Goal: Information Seeking & Learning: Learn about a topic

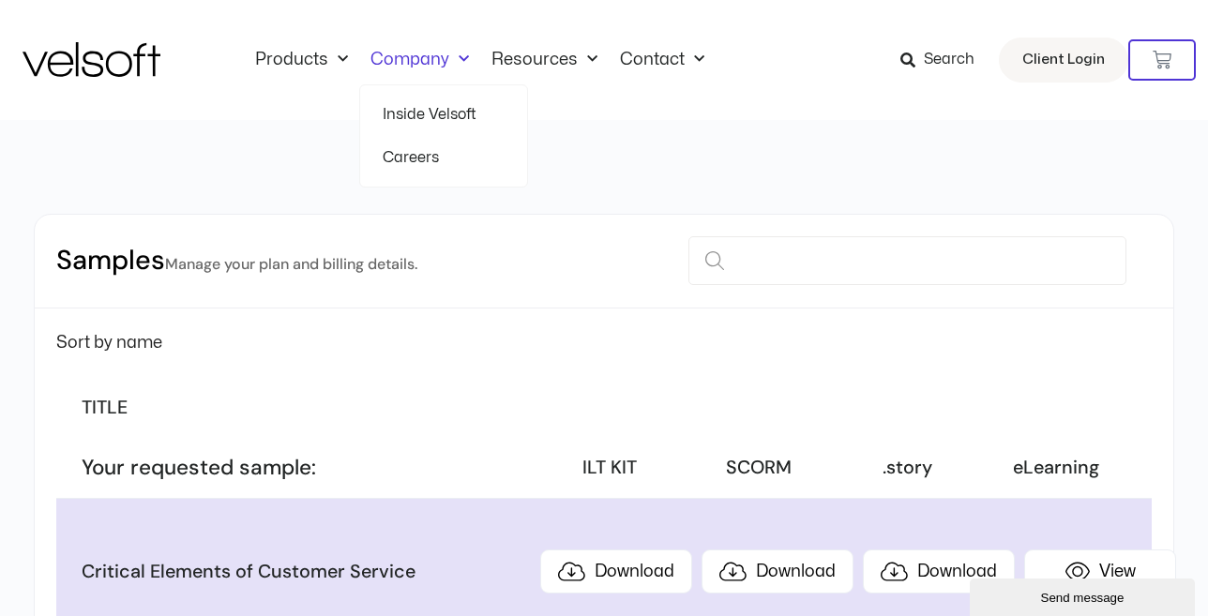
click at [418, 153] on link "Careers" at bounding box center [444, 157] width 122 height 43
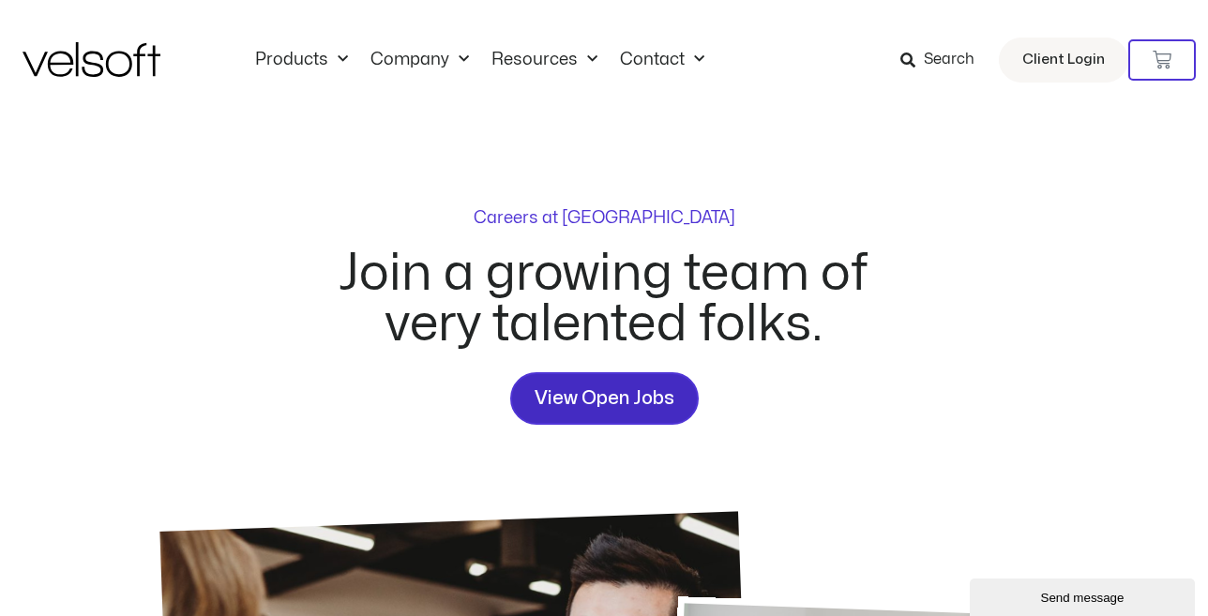
click at [591, 391] on span "View Open Jobs" at bounding box center [605, 399] width 140 height 30
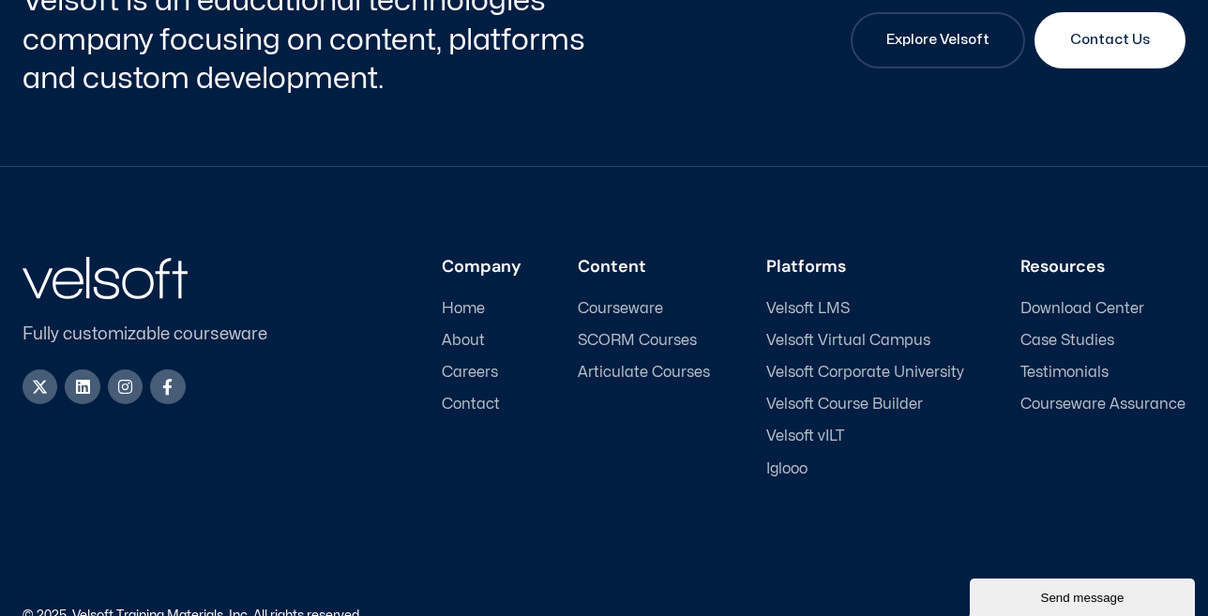
scroll to position [2754, 0]
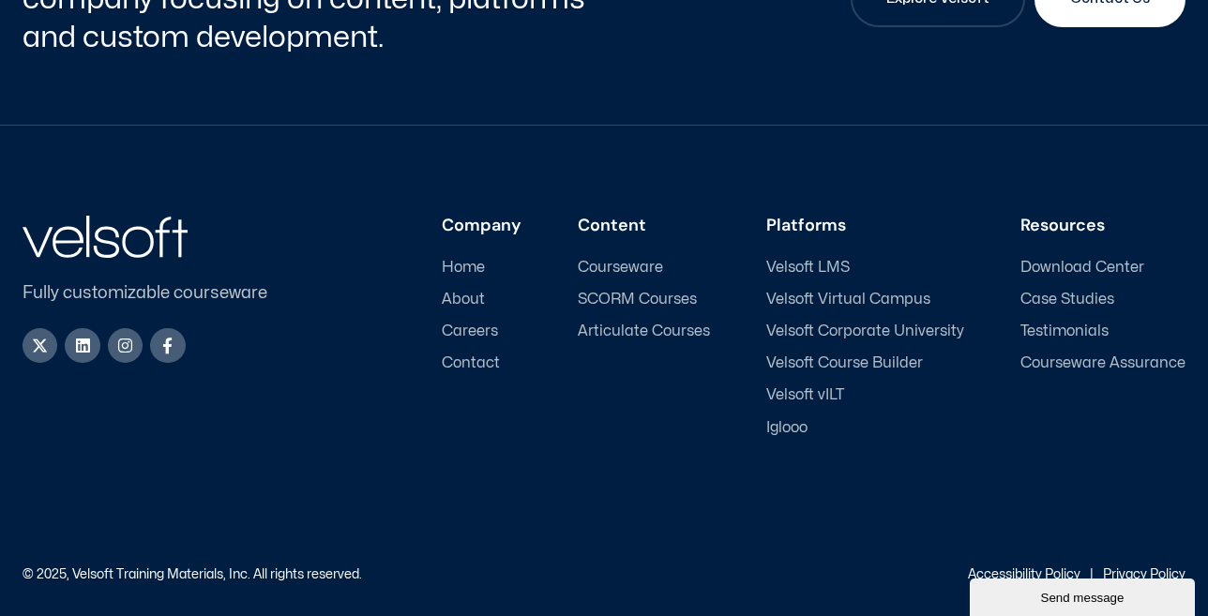
click at [466, 329] on span "Careers" at bounding box center [470, 332] width 56 height 18
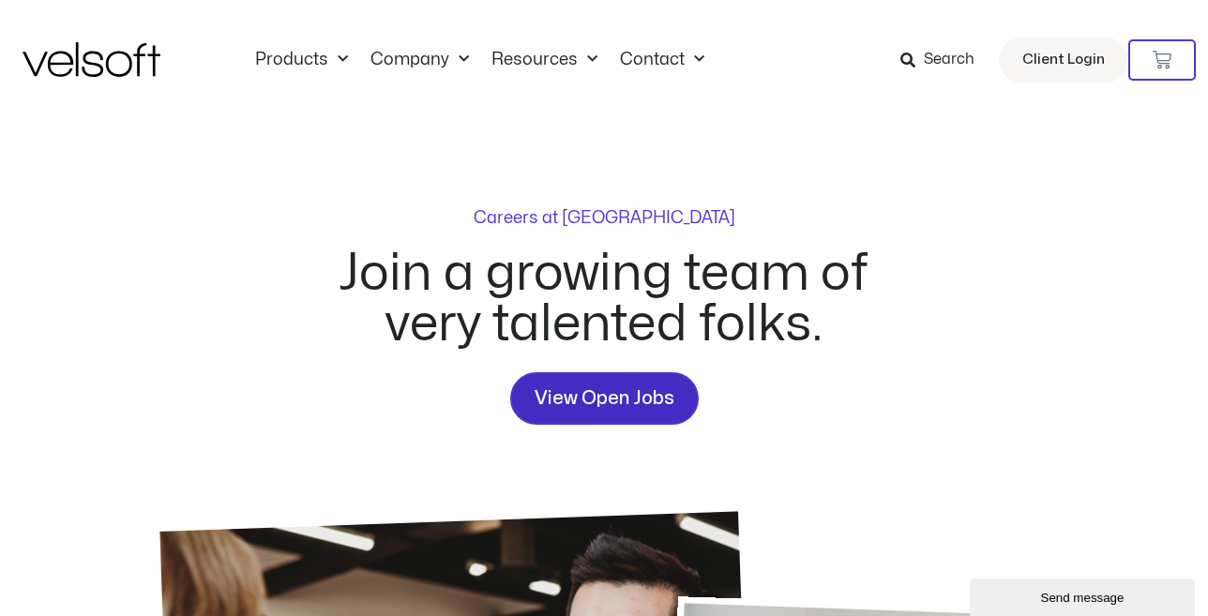
click at [605, 382] on link "View Open Jobs" at bounding box center [604, 398] width 188 height 53
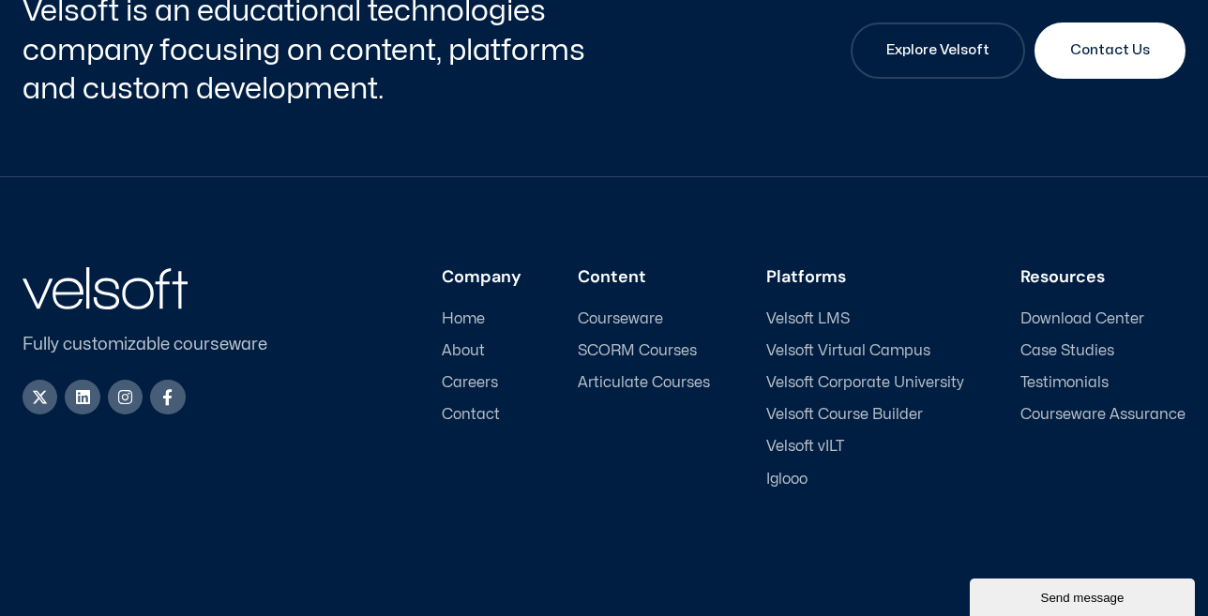
scroll to position [2707, 0]
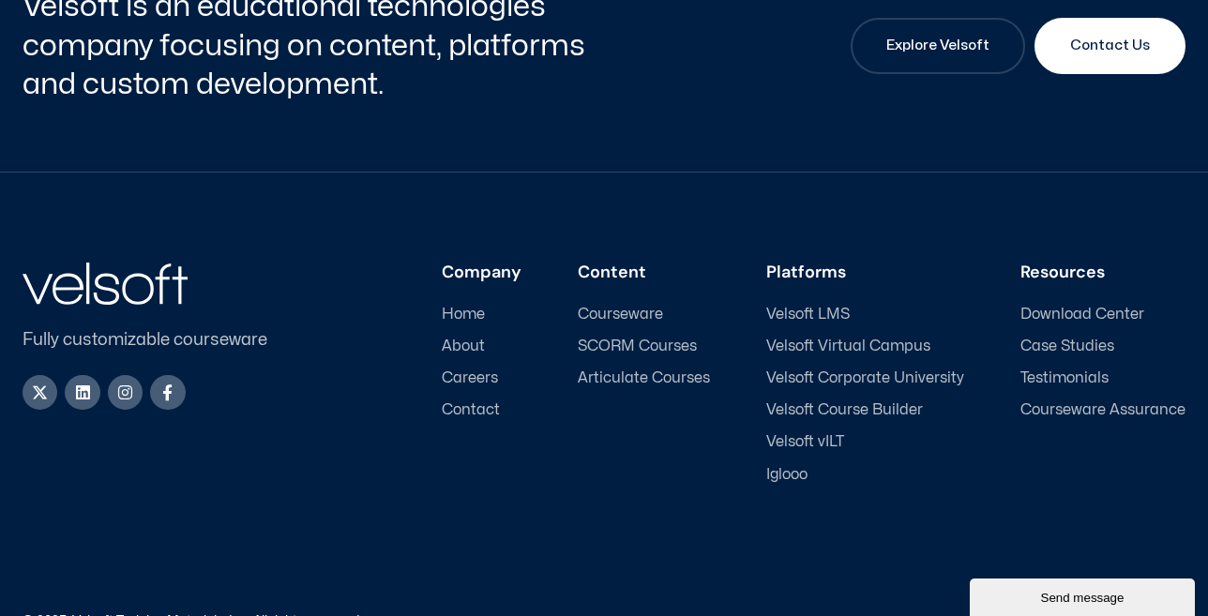
click at [481, 379] on span "Careers" at bounding box center [470, 378] width 56 height 18
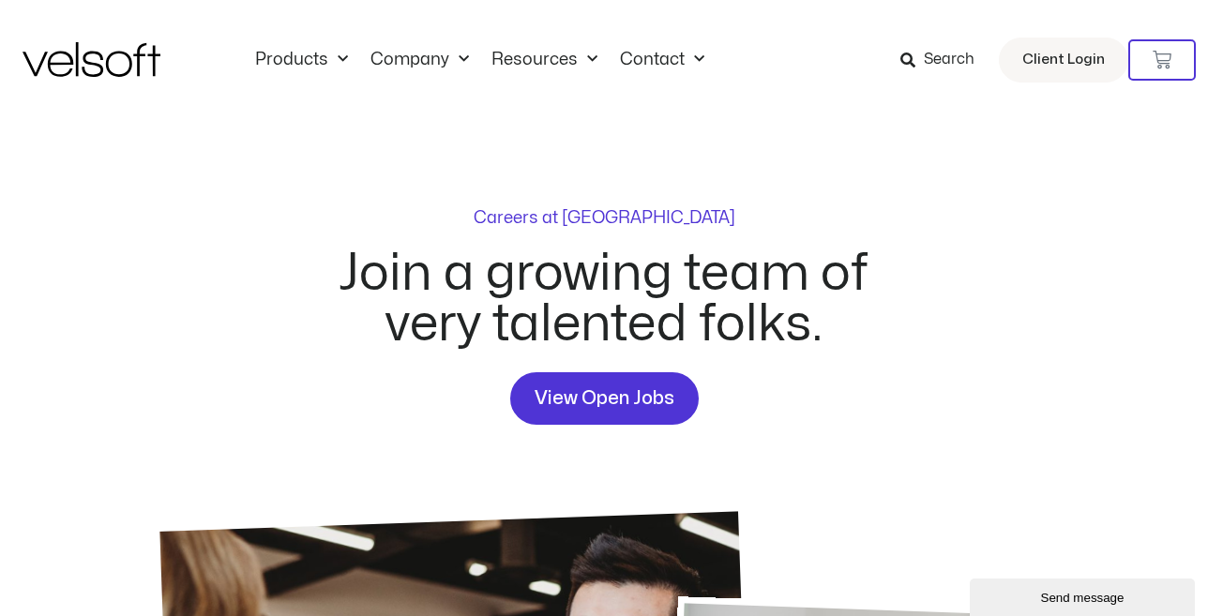
click at [593, 329] on h2 "Join a growing team of very talented folks." at bounding box center [604, 299] width 574 height 101
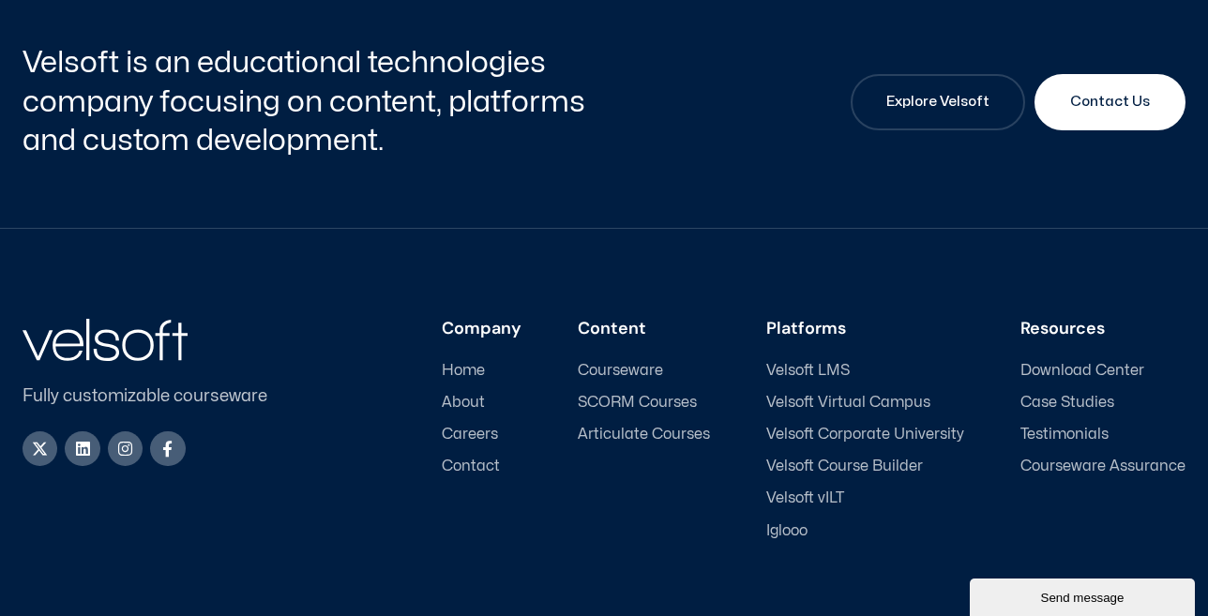
scroll to position [2764, 0]
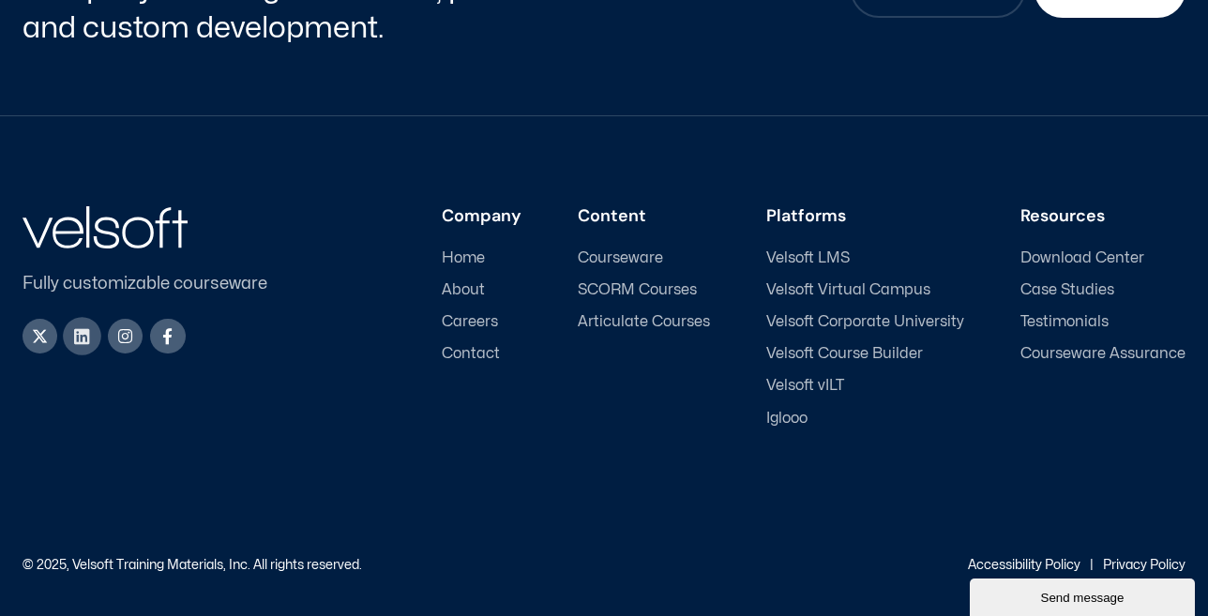
click at [82, 334] on icon at bounding box center [83, 336] width 18 height 18
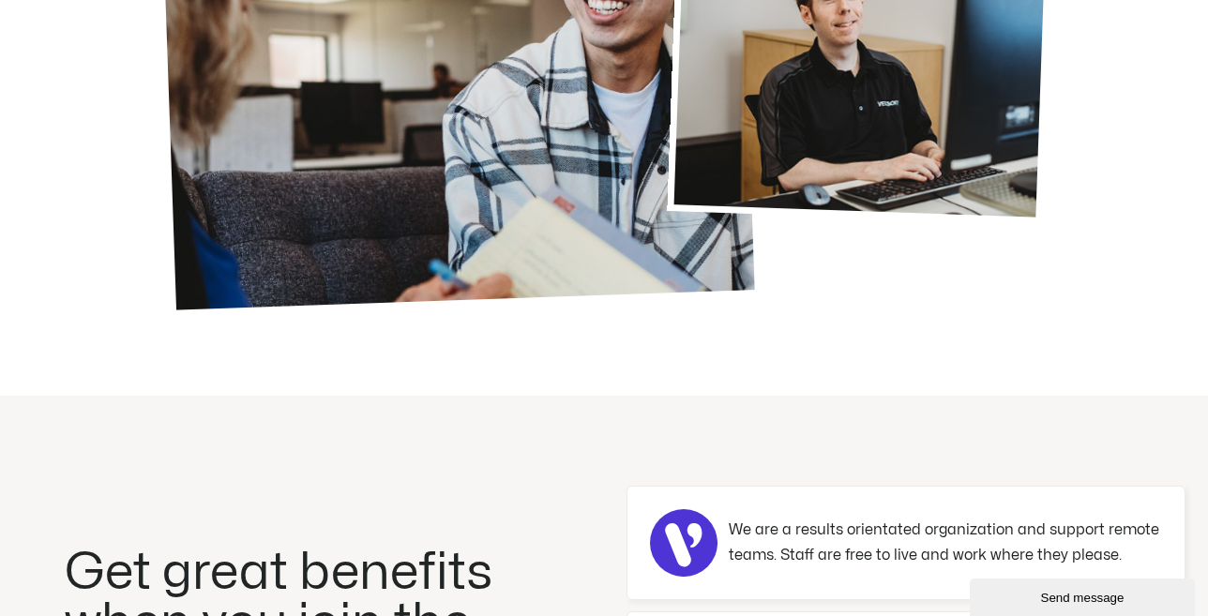
scroll to position [702, 0]
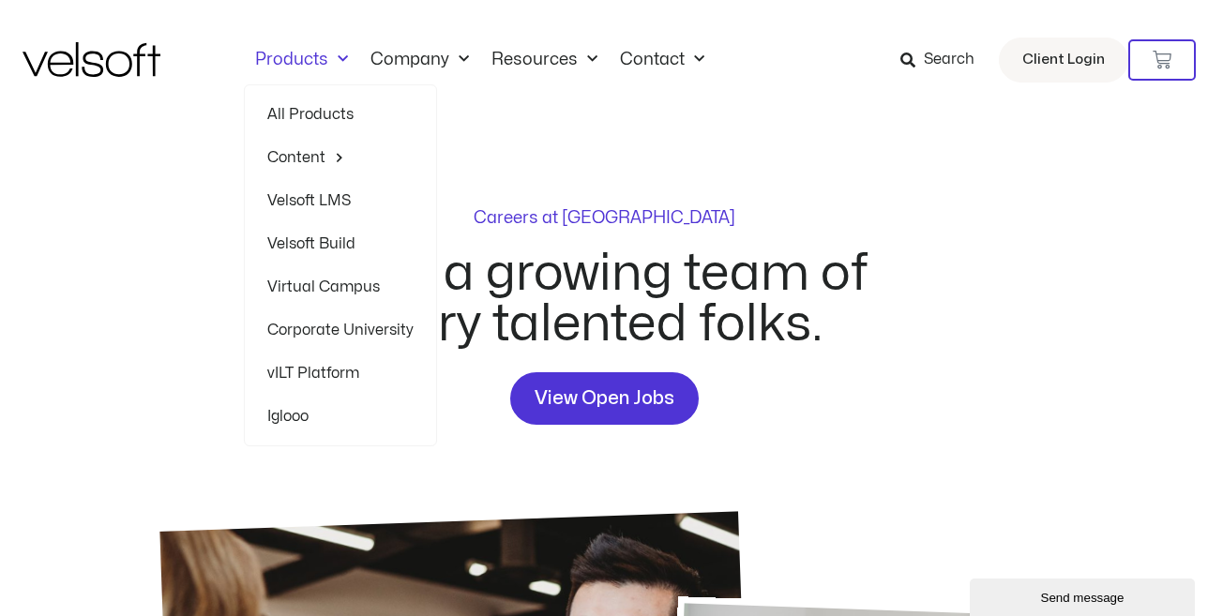
click at [330, 64] on span "Menu" at bounding box center [338, 59] width 20 height 31
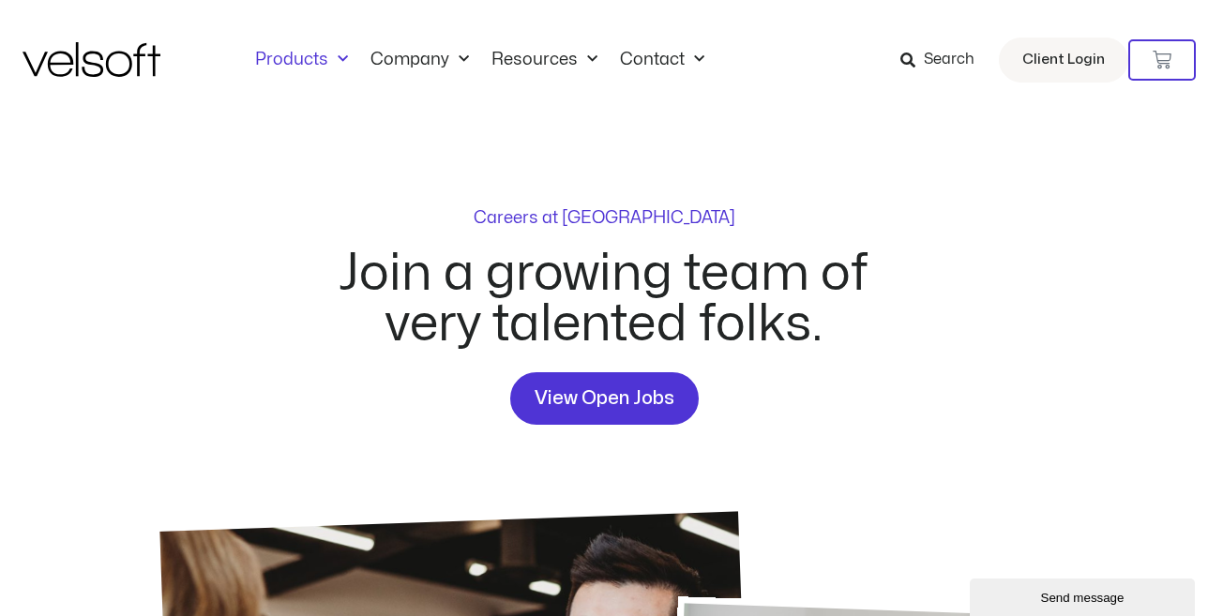
click at [330, 64] on span "Menu" at bounding box center [338, 59] width 20 height 31
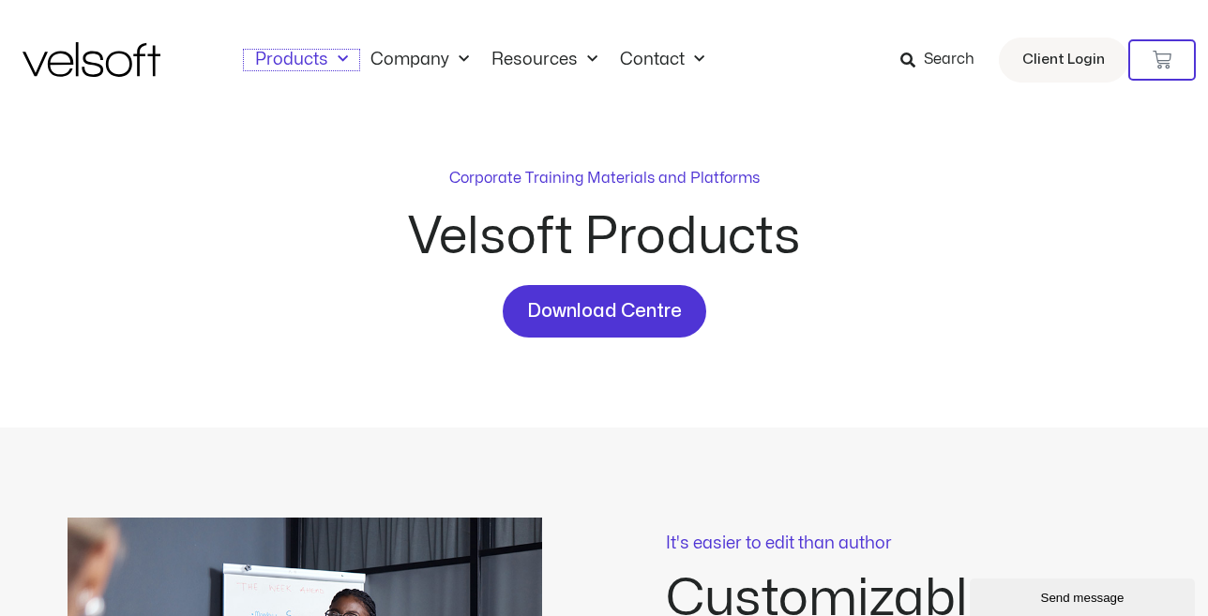
click at [330, 64] on span "Menu" at bounding box center [338, 59] width 20 height 31
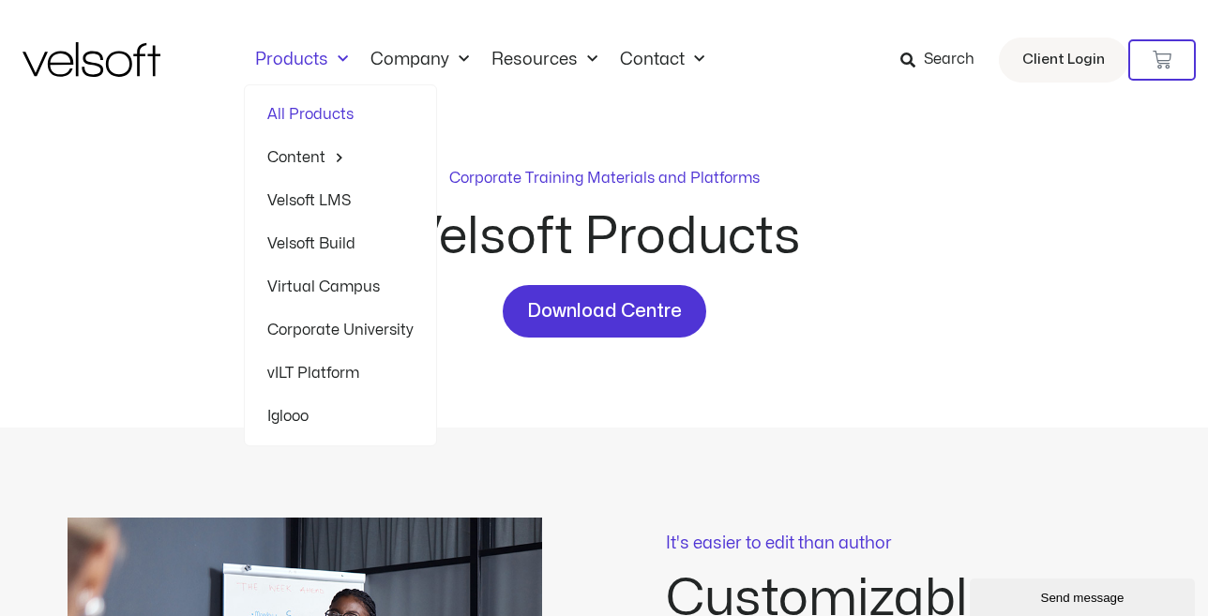
click at [324, 240] on link "Velsoft Build" at bounding box center [340, 243] width 146 height 43
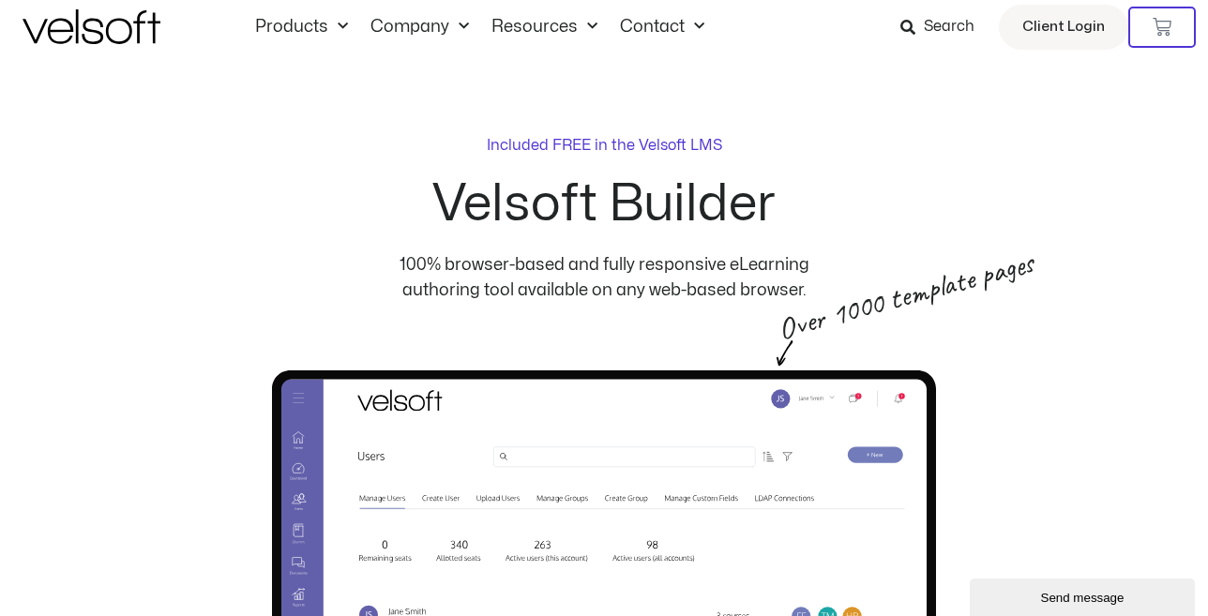
scroll to position [39, 0]
